Goal: Task Accomplishment & Management: Manage account settings

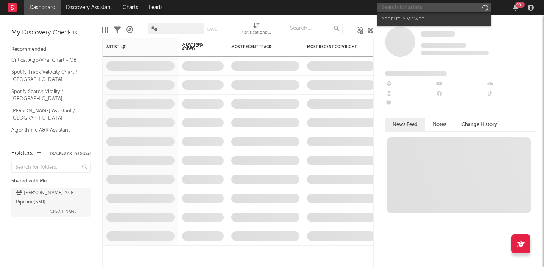
click at [425, 8] on input "text" at bounding box center [435, 7] width 114 height 9
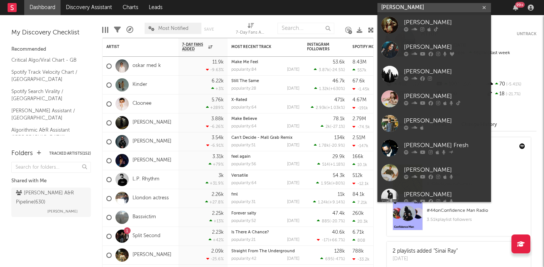
click at [414, 8] on input "[PERSON_NAME]" at bounding box center [435, 7] width 114 height 9
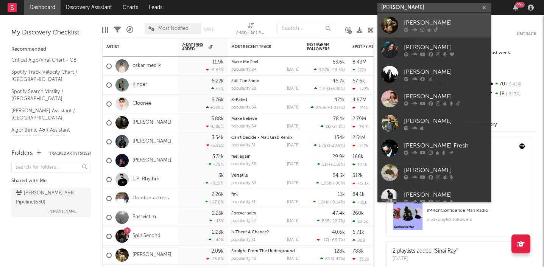
type input "[PERSON_NAME]"
click at [409, 22] on div "[PERSON_NAME]" at bounding box center [445, 22] width 83 height 9
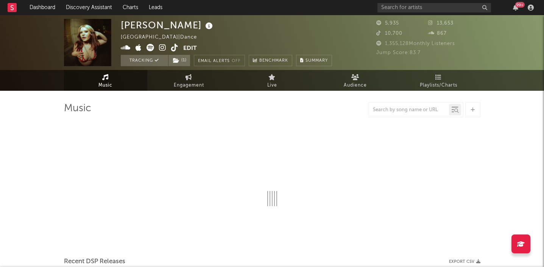
select select "6m"
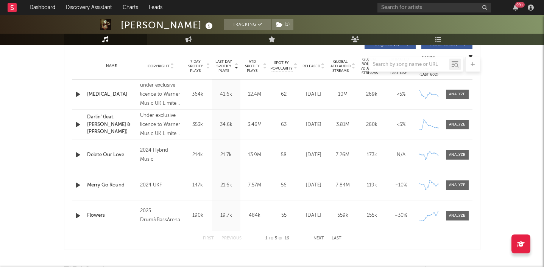
scroll to position [299, 0]
click at [455, 217] on div at bounding box center [457, 216] width 16 height 6
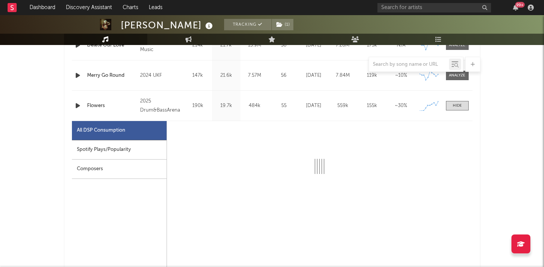
select select "1w"
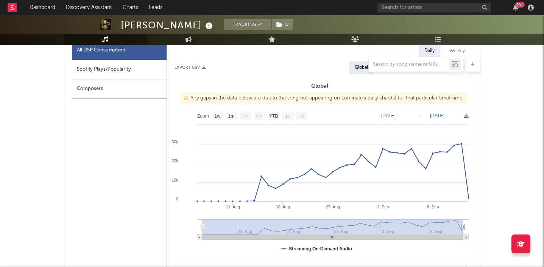
scroll to position [471, 0]
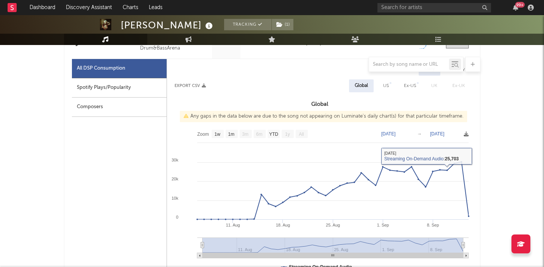
click at [134, 86] on div "Spotify Plays/Popularity" at bounding box center [119, 87] width 95 height 19
select select "1w"
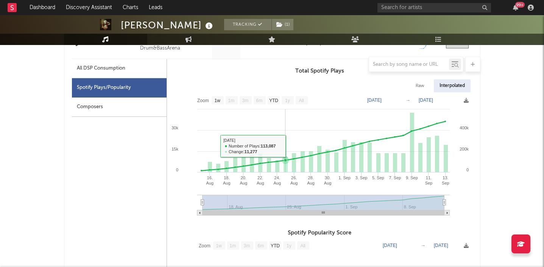
scroll to position [437, 0]
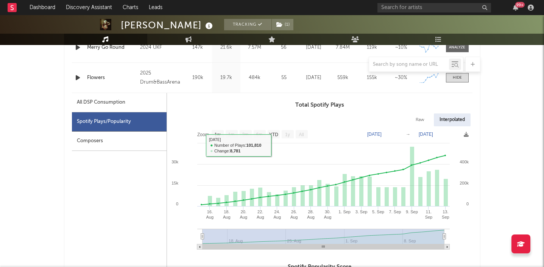
click at [118, 105] on div "All DSP Consumption" at bounding box center [101, 102] width 48 height 9
select select "1w"
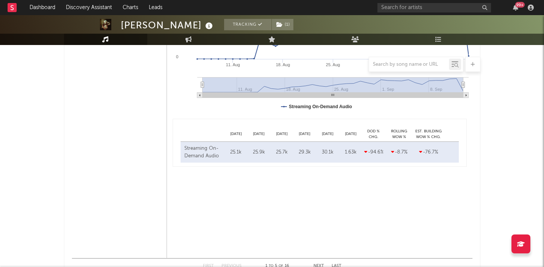
scroll to position [632, 0]
click at [515, 6] on icon "button" at bounding box center [515, 8] width 5 height 6
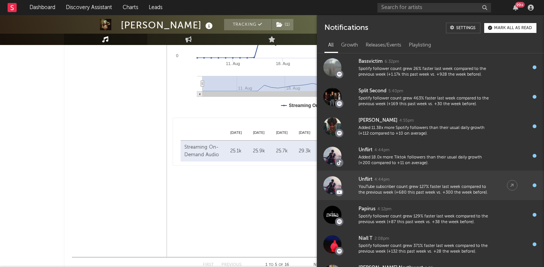
scroll to position [193, 0]
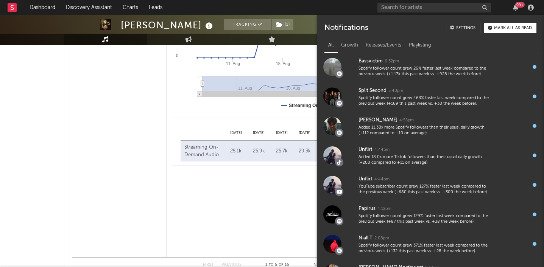
click at [224, 179] on div "Daily Weekly Export CSV Global US Ex-US [GEOGRAPHIC_DATA] Ex-UK Global Any gaps…" at bounding box center [320, 77] width 306 height 360
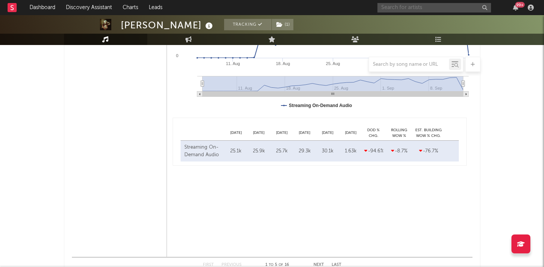
click at [430, 10] on input "text" at bounding box center [435, 7] width 114 height 9
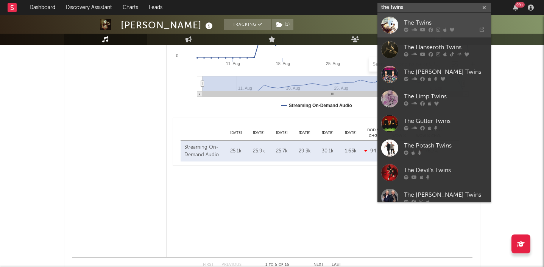
type input "the twins"
click at [412, 19] on div "The Twins" at bounding box center [445, 22] width 83 height 9
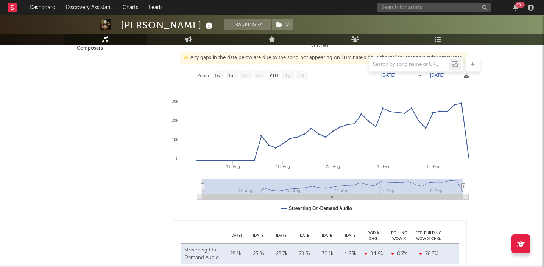
scroll to position [481, 0]
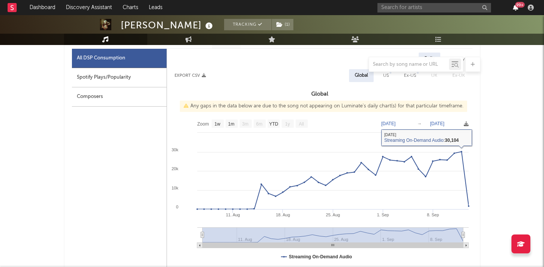
click at [517, 9] on icon "button" at bounding box center [515, 8] width 5 height 6
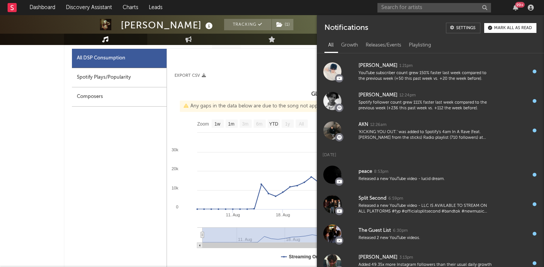
scroll to position [462, 0]
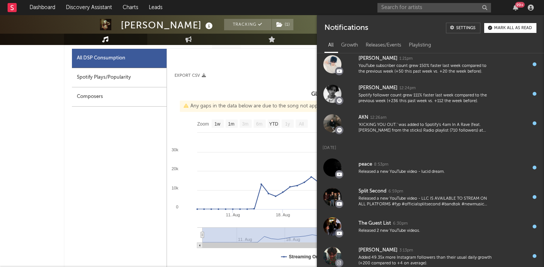
click at [520, 2] on div "99 +" at bounding box center [519, 5] width 9 height 6
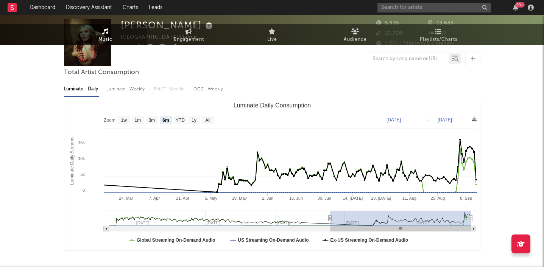
scroll to position [0, 0]
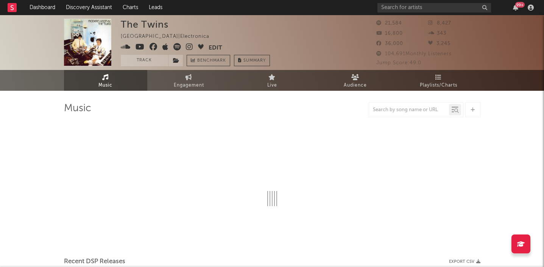
select select "6m"
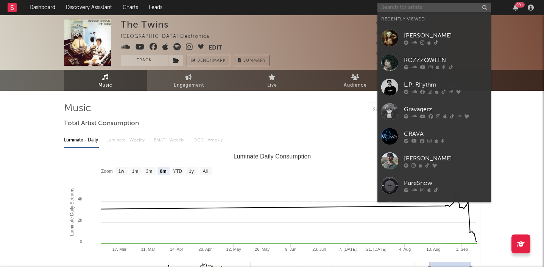
click at [407, 6] on input "text" at bounding box center [435, 7] width 114 height 9
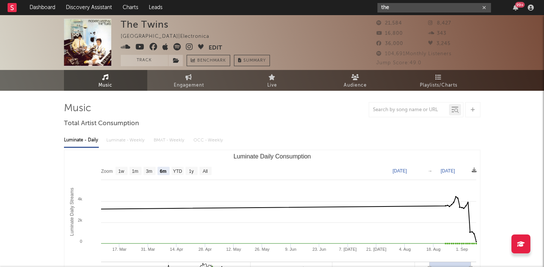
click at [411, 9] on input "the" at bounding box center [435, 7] width 114 height 9
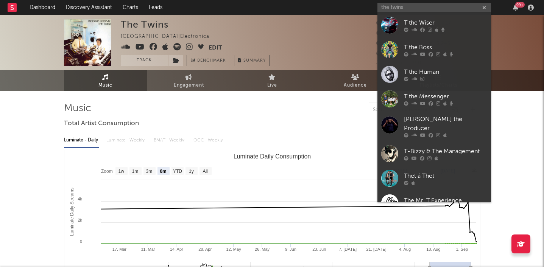
click at [417, 1] on div "the twins 99 +" at bounding box center [457, 7] width 159 height 15
click at [416, 7] on input "the twins" at bounding box center [435, 7] width 114 height 9
paste input "https://www.instagram.com/waitareyoutwins/"
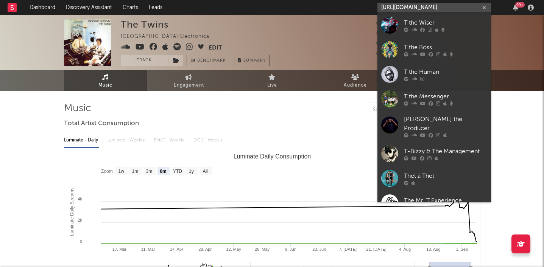
scroll to position [0, 14]
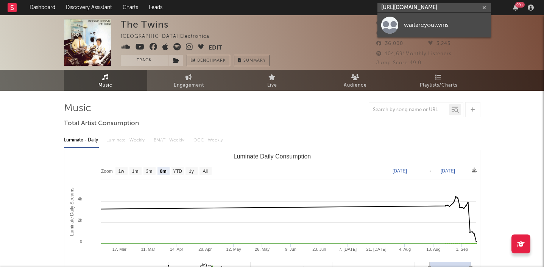
type input "https://www.instagram.com/waitareyoutwins/"
click at [415, 28] on div "waitareyoutwins" at bounding box center [445, 24] width 83 height 9
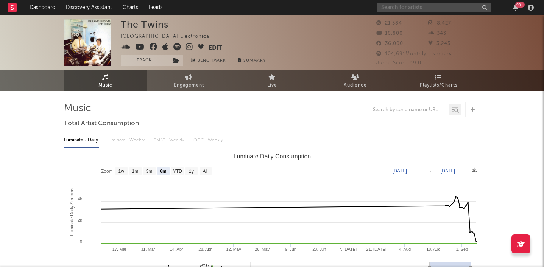
click at [385, 4] on input "text" at bounding box center [435, 7] width 114 height 9
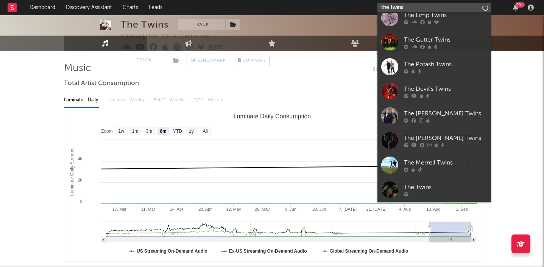
scroll to position [41, 0]
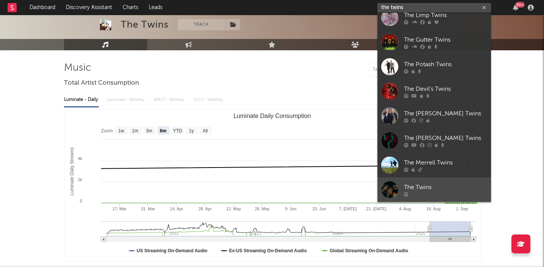
type input "the twins"
click at [384, 191] on div at bounding box center [389, 189] width 17 height 17
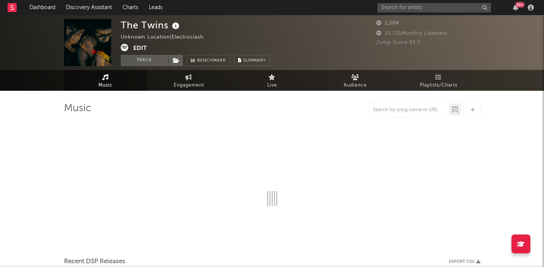
select select "1w"
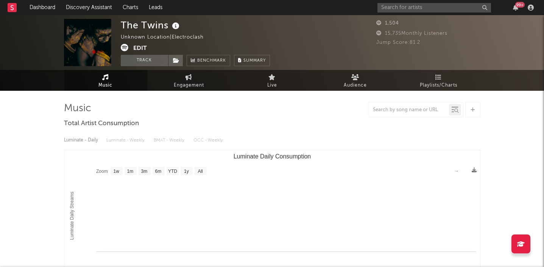
click at [139, 47] on button "Edit" at bounding box center [140, 48] width 14 height 9
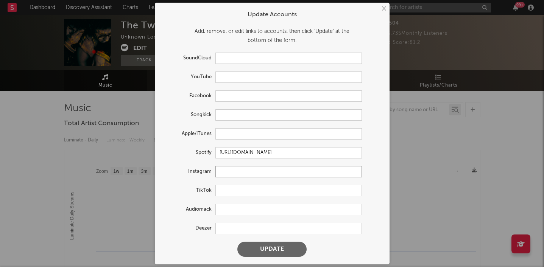
click at [234, 171] on input "text" at bounding box center [288, 171] width 147 height 11
paste input "https://www.instagram.com/waitareyoutwins/"
type input "https://www.instagram.com/waitareyoutwins/"
click at [277, 252] on button "Update" at bounding box center [271, 249] width 69 height 15
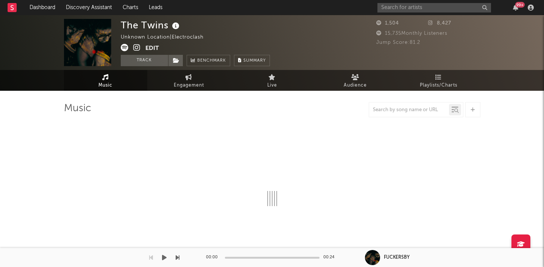
select select "1w"
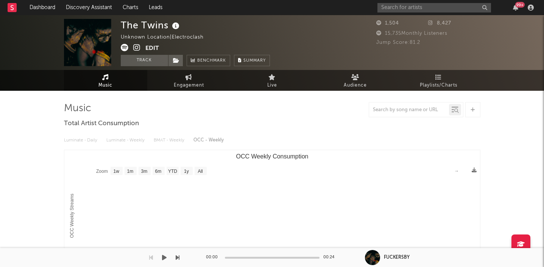
click at [151, 48] on button "Edit" at bounding box center [152, 48] width 14 height 9
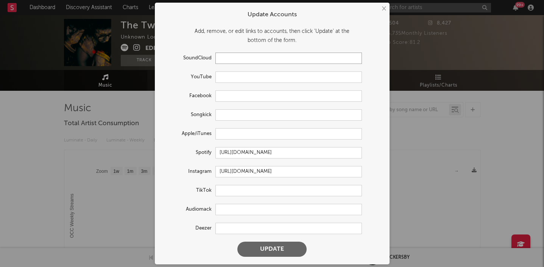
click at [225, 58] on input "text" at bounding box center [288, 58] width 147 height 11
paste input "https://soundcloud.com/waitareyoutwins?ref=clipboard&p=i&c=1&si=22511EFFE14444F…"
type input "https://soundcloud.com/waitareyoutwins?ref=clipboard&p=i&c=1&si=22511EFFE14444F…"
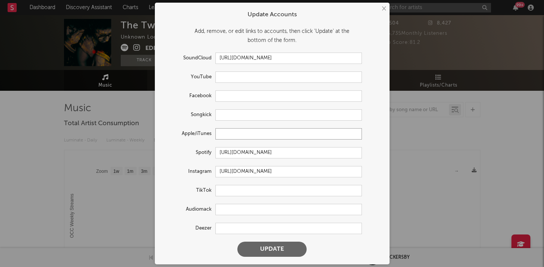
click at [224, 137] on input "text" at bounding box center [288, 133] width 147 height 11
paste input "https://music.apple.com/gb/album/turmeric/1826535938"
type input "https://music.apple.com/gb/album/turmeric/1826535938"
click at [267, 248] on button "Update" at bounding box center [271, 249] width 69 height 15
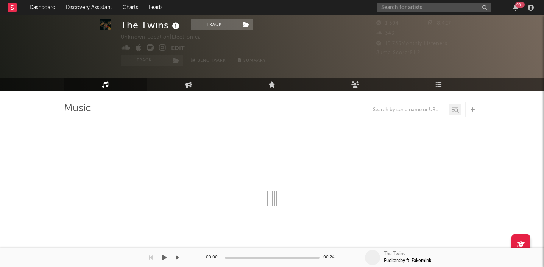
scroll to position [19, 0]
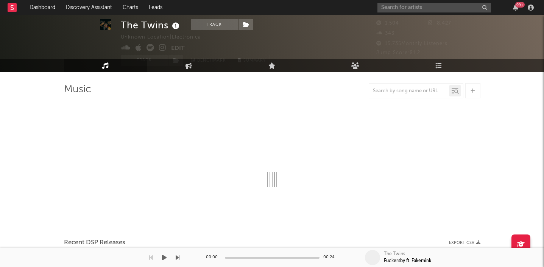
select select "1w"
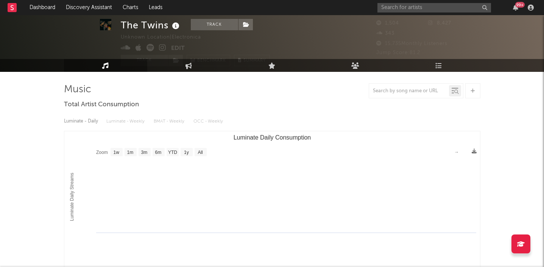
scroll to position [0, 0]
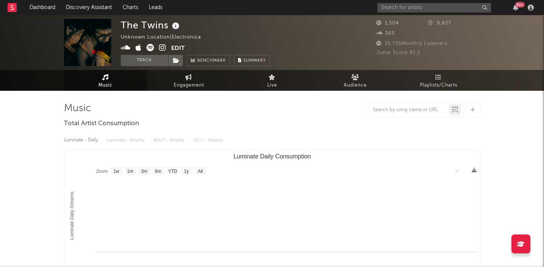
click at [181, 49] on button "Edit" at bounding box center [178, 48] width 14 height 9
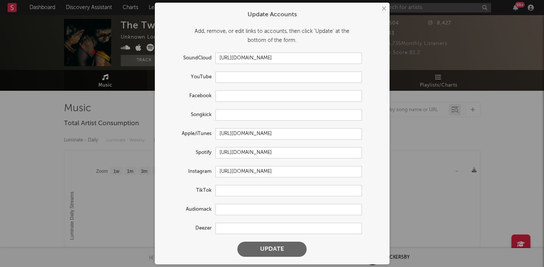
click at [274, 251] on button "Update" at bounding box center [271, 249] width 69 height 15
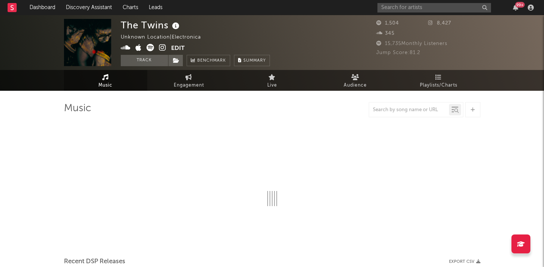
select select "1w"
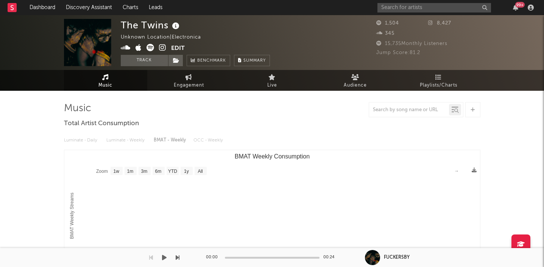
click at [178, 50] on button "Edit" at bounding box center [178, 48] width 14 height 9
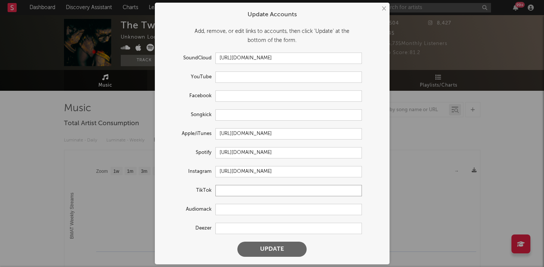
click at [233, 186] on input "text" at bounding box center [288, 190] width 147 height 11
paste input "https://www.tiktok.com/@waitrutwins?_t=ZN-8zkKqL2xyEQ&_r=1"
type input "https://www.tiktok.com/@waitrutwins?_t=ZN-8zkKqL2xyEQ&_r=1"
click at [262, 252] on button "Update" at bounding box center [271, 249] width 69 height 15
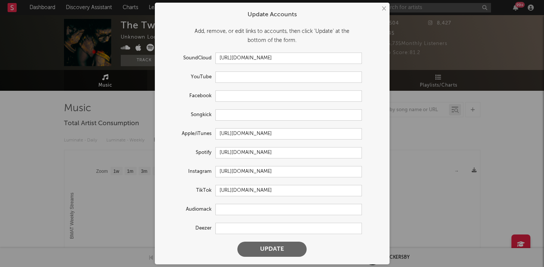
scroll to position [0, 0]
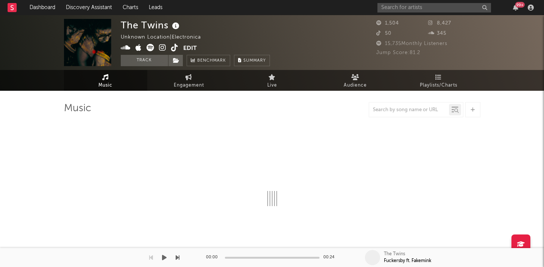
select select "1w"
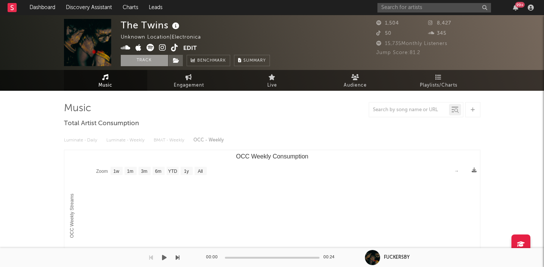
click at [147, 61] on button "Track" at bounding box center [144, 60] width 47 height 11
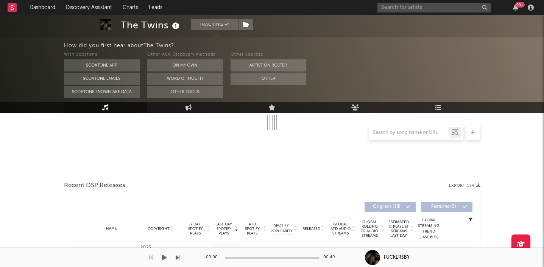
select select "1w"
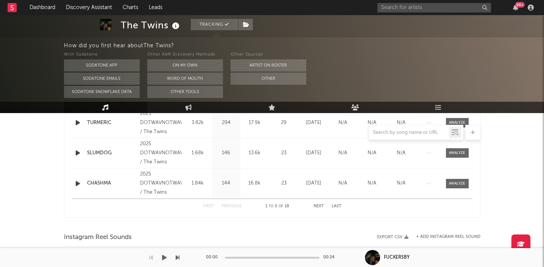
scroll to position [412, 0]
